Goal: Information Seeking & Learning: Learn about a topic

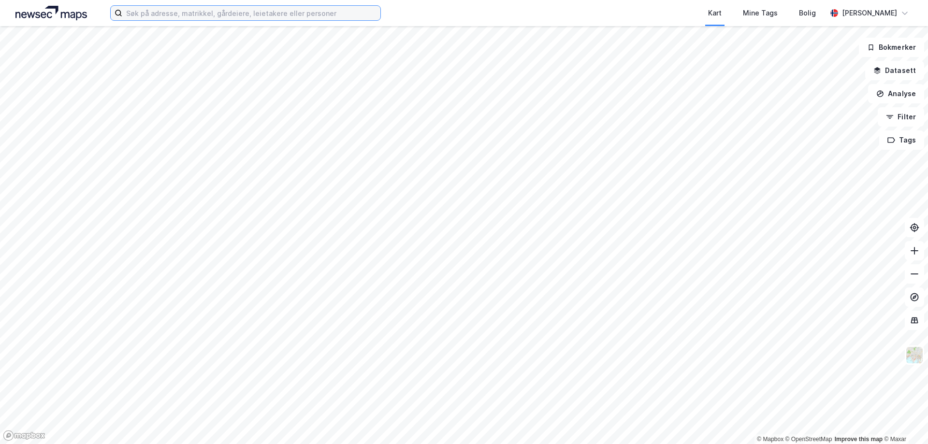
click at [242, 19] on input at bounding box center [251, 13] width 258 height 15
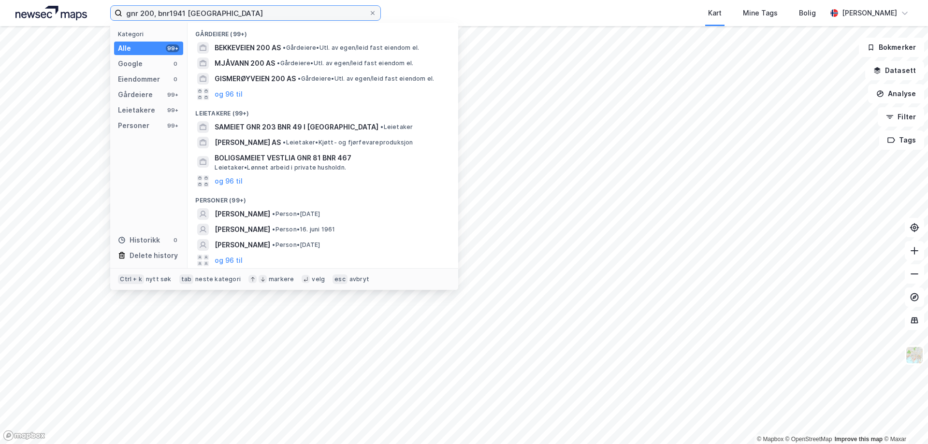
click at [172, 13] on input "gnr 200, bnr1941 [GEOGRAPHIC_DATA]" at bounding box center [245, 13] width 247 height 15
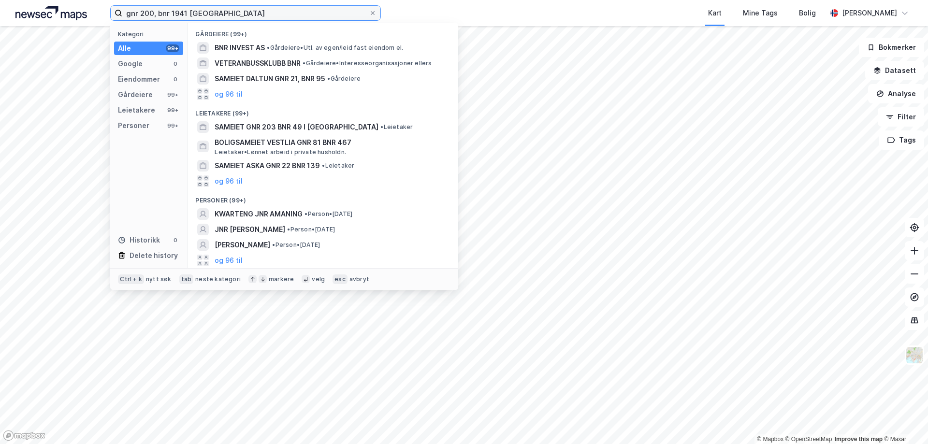
type input "gnr 200, bnr 1941 [GEOGRAPHIC_DATA]"
click at [153, 94] on div "Gårdeiere 99+" at bounding box center [148, 95] width 69 height 14
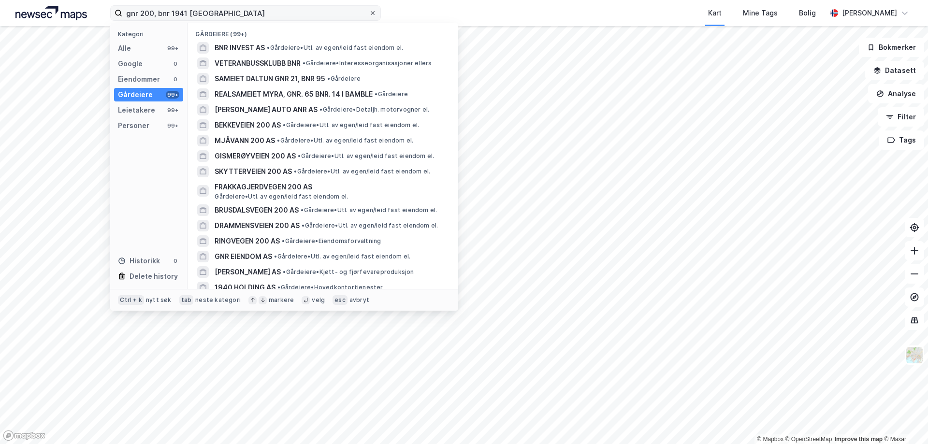
click at [373, 12] on icon at bounding box center [373, 13] width 6 height 6
click at [369, 12] on input "gnr 200, bnr 1941 [GEOGRAPHIC_DATA]" at bounding box center [245, 13] width 247 height 15
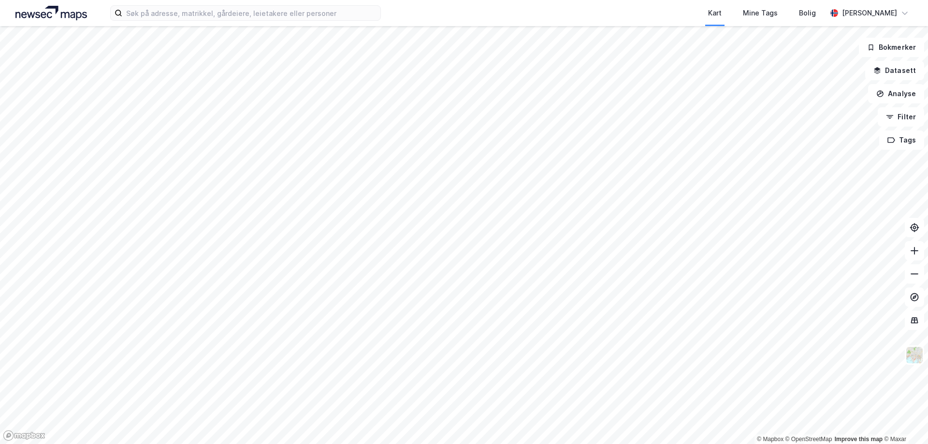
click at [488, 18] on div "Kart Mine Tags Bolig [PERSON_NAME] © Mapbox © OpenStreetMap Improve this map © …" at bounding box center [464, 222] width 928 height 444
click at [450, 0] on html "Kart Mine Tags Bolig [PERSON_NAME] © Mapbox © OpenStreetMap Improve this map © …" at bounding box center [464, 222] width 928 height 444
click at [387, 0] on html "Kart Mine Tags Bolig [PERSON_NAME] © Mapbox © OpenStreetMap Improve this map © …" at bounding box center [464, 222] width 928 height 444
